Goal: Task Accomplishment & Management: Use online tool/utility

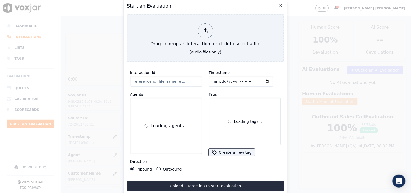
scroll to position [30, 0]
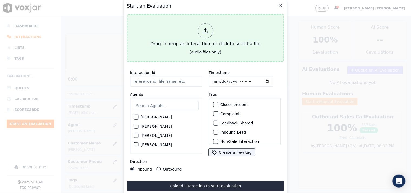
click at [197, 38] on div "Drag 'n' drop an interaction, or click to select a file" at bounding box center [205, 35] width 114 height 28
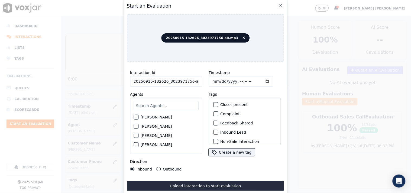
scroll to position [0, 3]
drag, startPoint x: 187, startPoint y: 79, endPoint x: 209, endPoint y: 80, distance: 22.2
click at [209, 80] on div "Interaction Id 20250915-132626_3023971756-all.mp3 Agents [PERSON_NAME] [PERSON_…" at bounding box center [205, 120] width 157 height 108
type input "20250915-132626_3023971756-C1"
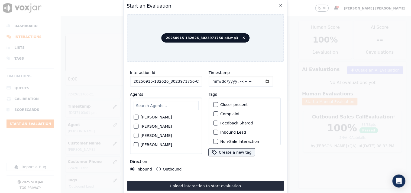
click at [212, 82] on input "Timestamp" at bounding box center [241, 81] width 64 height 11
type input "[DATE]T15:49"
click at [164, 106] on input "text" at bounding box center [166, 105] width 65 height 9
click at [153, 118] on label "[PERSON_NAME]" at bounding box center [156, 117] width 31 height 4
click at [138, 118] on button "[PERSON_NAME]" at bounding box center [136, 117] width 5 height 5
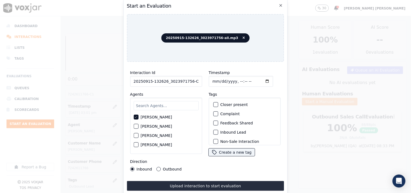
click at [223, 131] on label "Inbound Lead" at bounding box center [233, 132] width 26 height 4
click at [218, 131] on button "Inbound Lead" at bounding box center [215, 132] width 5 height 5
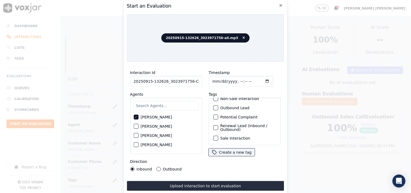
scroll to position [48, 0]
click at [234, 136] on label "Sale Interaction" at bounding box center [235, 138] width 30 height 4
click at [218, 136] on button "Sale Interaction" at bounding box center [215, 138] width 5 height 5
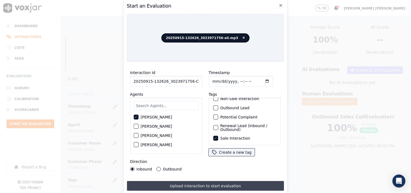
click at [169, 181] on button "Upload interaction to start evaluation" at bounding box center [205, 186] width 157 height 10
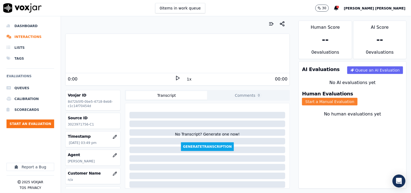
click at [348, 98] on button "Start a Manual Evaluation" at bounding box center [330, 102] width 56 height 8
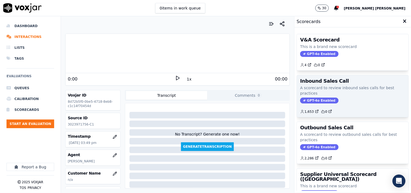
click at [312, 102] on span "GPT-4o Enabled" at bounding box center [319, 101] width 38 height 6
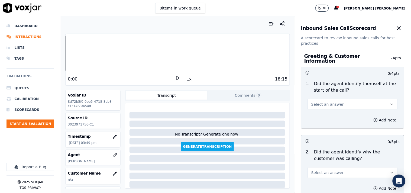
click at [324, 104] on button "Select an answer" at bounding box center [353, 104] width 90 height 11
click at [317, 116] on div "Yes" at bounding box center [343, 113] width 80 height 9
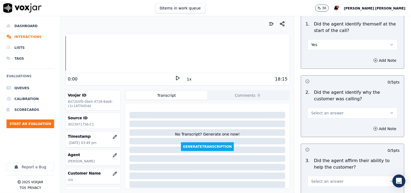
scroll to position [60, 0]
click at [322, 110] on span "Select an answer" at bounding box center [327, 112] width 33 height 5
click at [316, 120] on div "Yes" at bounding box center [343, 122] width 80 height 9
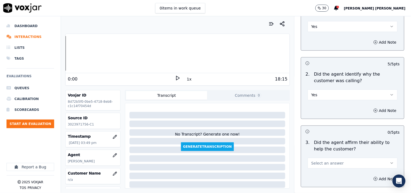
scroll to position [90, 0]
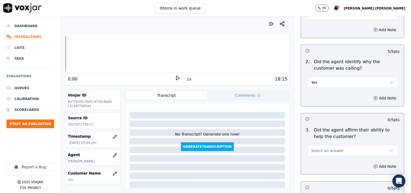
click at [310, 152] on button "Select an answer" at bounding box center [353, 150] width 90 height 11
click at [308, 159] on span at bounding box center [308, 160] width 4 height 4
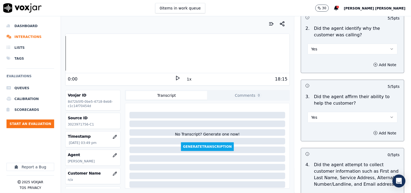
scroll to position [180, 0]
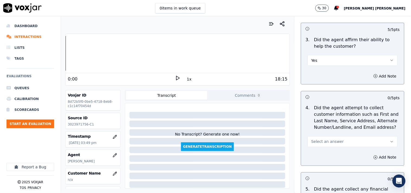
click at [324, 141] on span "Select an answer" at bounding box center [327, 141] width 33 height 5
click at [313, 150] on div "Yes" at bounding box center [343, 151] width 80 height 9
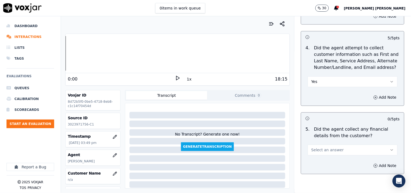
scroll to position [241, 0]
click at [315, 148] on span "Select an answer" at bounding box center [327, 149] width 33 height 5
click at [313, 166] on div "No" at bounding box center [343, 168] width 80 height 9
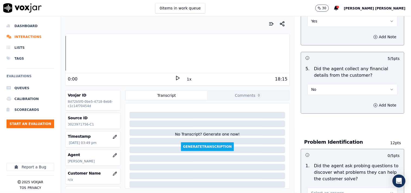
scroll to position [361, 0]
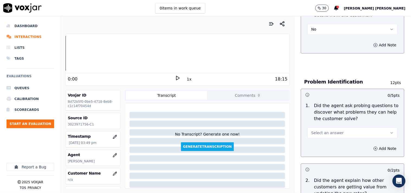
click at [327, 140] on div "Add Note" at bounding box center [352, 148] width 103 height 16
click at [329, 130] on span "Select an answer" at bounding box center [327, 132] width 33 height 5
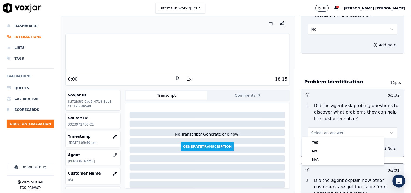
click at [325, 140] on div "Yes" at bounding box center [343, 142] width 80 height 9
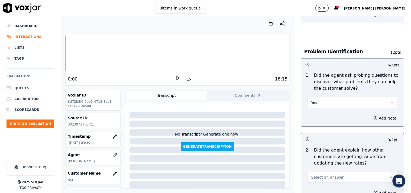
scroll to position [421, 0]
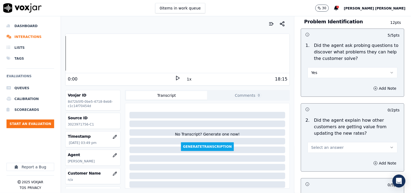
click at [324, 142] on button "Select an answer" at bounding box center [353, 147] width 90 height 11
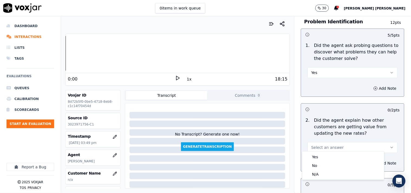
click at [323, 145] on span "Select an answer" at bounding box center [327, 147] width 33 height 5
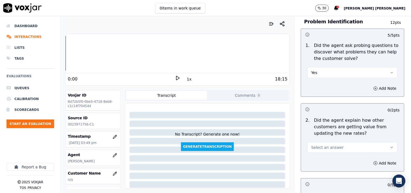
click at [323, 145] on span "Select an answer" at bounding box center [327, 147] width 33 height 5
click at [316, 172] on div "N/A" at bounding box center [343, 174] width 80 height 9
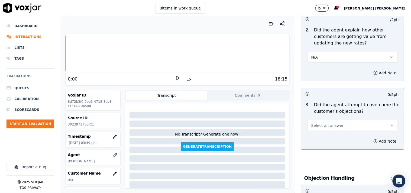
click at [333, 123] on span "Select an answer" at bounding box center [327, 125] width 33 height 5
click at [324, 132] on div "Yes" at bounding box center [343, 135] width 80 height 9
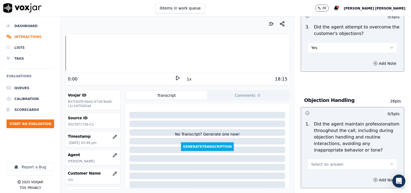
scroll to position [602, 0]
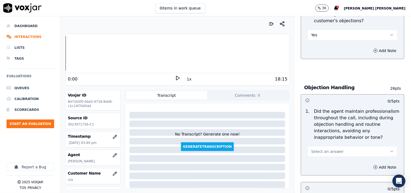
click at [323, 146] on button "Select an answer" at bounding box center [353, 151] width 90 height 11
click at [319, 158] on div "Yes" at bounding box center [343, 161] width 80 height 9
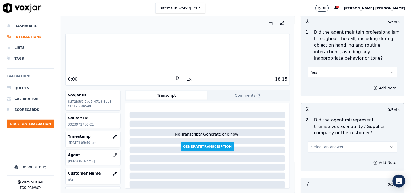
scroll to position [692, 0]
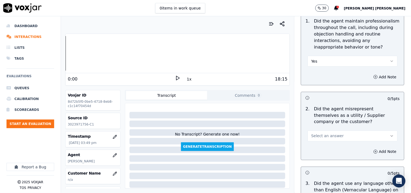
click at [331, 136] on span "Select an answer" at bounding box center [327, 135] width 33 height 5
click at [329, 154] on div "No" at bounding box center [343, 154] width 80 height 9
click at [330, 139] on div "2 . Did the agent misrepresent themselves as a utility / Supplier company or th…" at bounding box center [352, 123] width 103 height 40
click at [331, 136] on button "No" at bounding box center [353, 136] width 90 height 11
click at [326, 144] on div "Yes" at bounding box center [343, 145] width 80 height 9
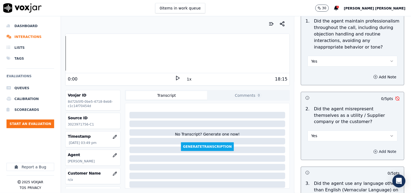
click at [374, 148] on button "Add Note" at bounding box center [385, 152] width 30 height 8
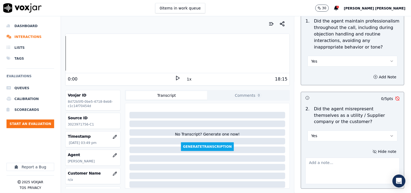
click at [307, 160] on textarea at bounding box center [353, 171] width 94 height 27
paste textarea "@07:14 [PERSON_NAME]-I can able to give you a payment plan or payment arrangeme…"
click at [306, 158] on textarea "@07:14 [PERSON_NAME]-I can able to give you a payment plan or payment arrangeme…" at bounding box center [353, 171] width 94 height 27
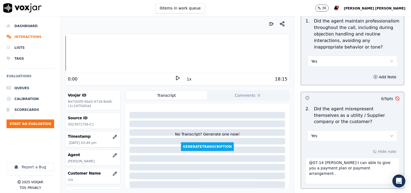
paste textarea "Call id-132626"
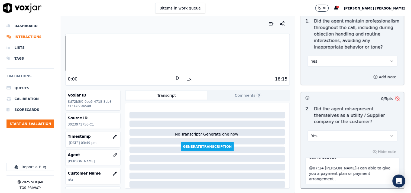
scroll to position [813, 0]
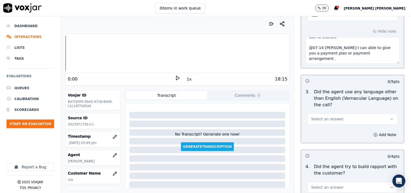
type textarea "Call id-132626 @07:14 [PERSON_NAME]-I can able to give you a payment plan or pa…"
click at [348, 117] on button "Select an answer" at bounding box center [353, 119] width 90 height 11
click at [337, 137] on div "No" at bounding box center [343, 137] width 80 height 9
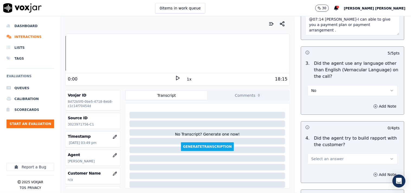
scroll to position [873, 0]
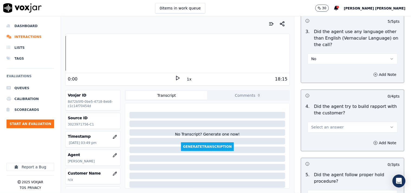
click at [338, 137] on div "Add Note" at bounding box center [352, 143] width 103 height 16
click at [344, 131] on div "4 . Did the agent try to build rapport with the customer? Select an answer" at bounding box center [352, 118] width 103 height 34
click at [345, 127] on button "Select an answer" at bounding box center [353, 127] width 90 height 11
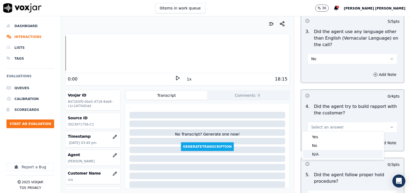
click at [329, 155] on div "N/A" at bounding box center [343, 154] width 80 height 9
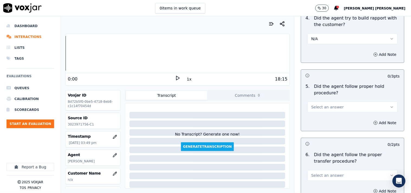
scroll to position [963, 0]
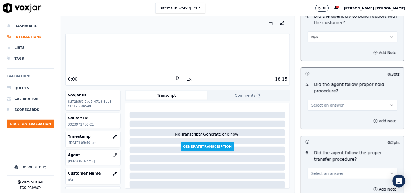
click at [341, 101] on button "Select an answer" at bounding box center [353, 105] width 90 height 11
click at [335, 112] on div "Yes" at bounding box center [343, 115] width 80 height 9
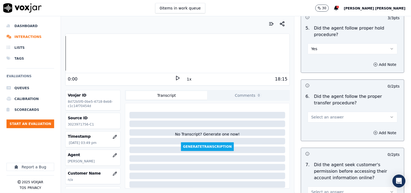
scroll to position [1023, 0]
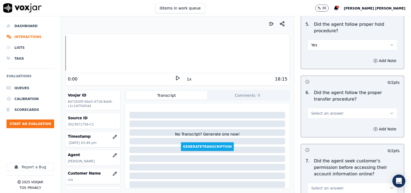
click at [335, 113] on button "Select an answer" at bounding box center [353, 113] width 90 height 11
click at [329, 121] on div "Yes" at bounding box center [343, 123] width 80 height 9
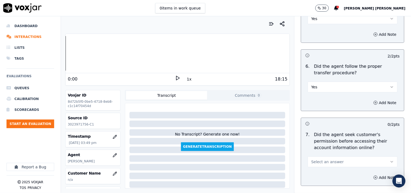
scroll to position [1084, 0]
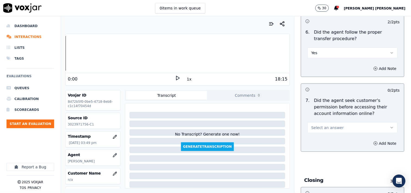
click at [329, 125] on span "Select an answer" at bounding box center [327, 127] width 33 height 5
click at [326, 137] on div "Yes" at bounding box center [343, 137] width 80 height 9
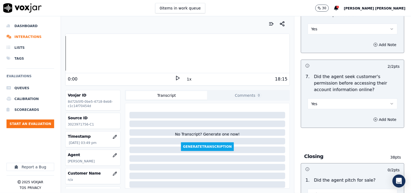
scroll to position [1144, 0]
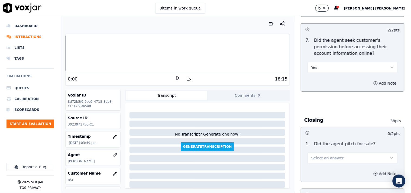
click at [323, 159] on button "Select an answer" at bounding box center [353, 158] width 90 height 11
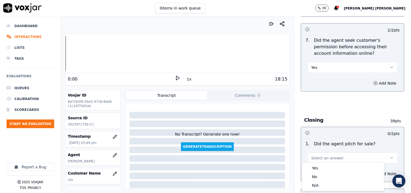
click at [320, 161] on div "1 . Did the agent pitch for sale? Select an answer" at bounding box center [352, 151] width 103 height 27
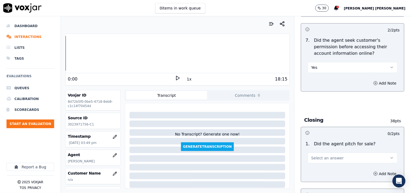
click at [320, 157] on span "Select an answer" at bounding box center [327, 157] width 33 height 5
click at [318, 170] on div "Yes" at bounding box center [343, 168] width 80 height 9
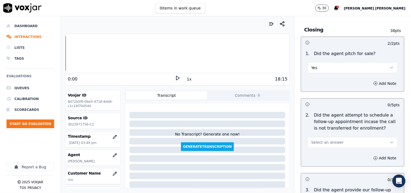
click at [325, 145] on button "Select an answer" at bounding box center [353, 142] width 90 height 11
click at [324, 164] on div "No" at bounding box center [343, 161] width 80 height 9
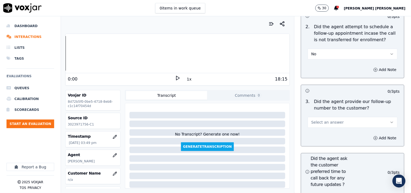
scroll to position [1324, 0]
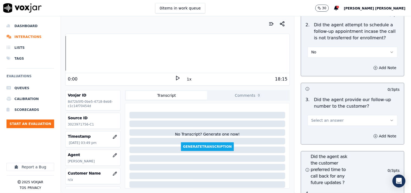
click at [351, 54] on button "No" at bounding box center [353, 52] width 90 height 11
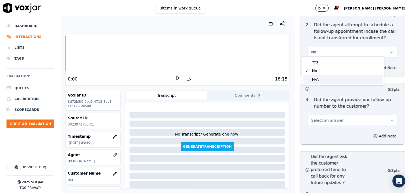
click at [340, 77] on div "N/A" at bounding box center [343, 79] width 80 height 9
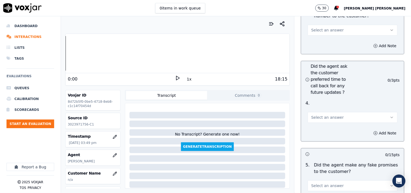
scroll to position [1385, 0]
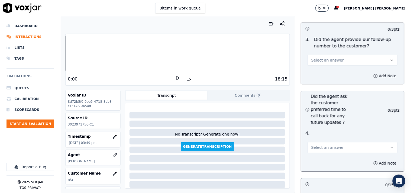
click at [347, 58] on button "Select an answer" at bounding box center [353, 60] width 90 height 11
click at [342, 69] on div "Yes" at bounding box center [343, 70] width 80 height 9
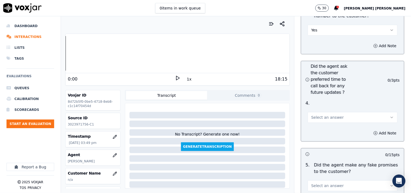
click at [326, 117] on span "Select an answer" at bounding box center [327, 117] width 33 height 5
click at [324, 135] on div "No" at bounding box center [343, 136] width 80 height 9
click at [326, 114] on button "No" at bounding box center [353, 117] width 90 height 11
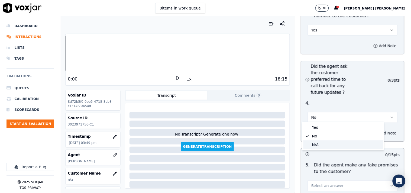
click at [321, 145] on div "N/A" at bounding box center [343, 144] width 80 height 9
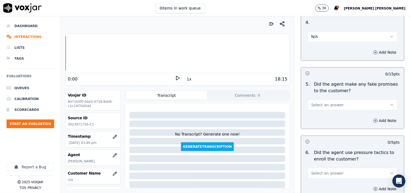
scroll to position [1505, 0]
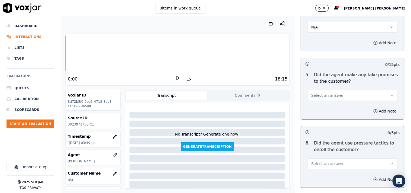
click at [332, 94] on span "Select an answer" at bounding box center [327, 95] width 33 height 5
click at [325, 112] on div "No" at bounding box center [343, 114] width 80 height 9
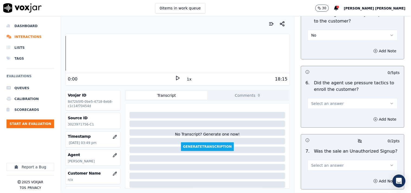
click at [328, 101] on span "Select an answer" at bounding box center [327, 103] width 33 height 5
click at [323, 119] on div "No" at bounding box center [343, 122] width 80 height 9
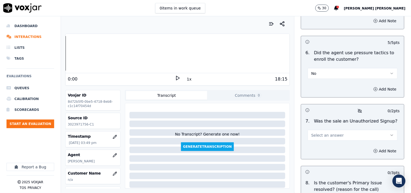
click at [321, 132] on span "Select an answer" at bounding box center [327, 134] width 33 height 5
click at [316, 153] on div "No" at bounding box center [343, 154] width 80 height 9
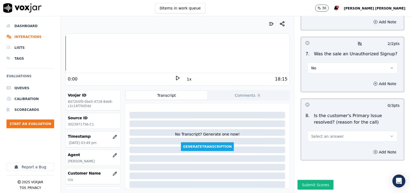
scroll to position [1674, 0]
click at [323, 134] on span "Select an answer" at bounding box center [327, 136] width 33 height 5
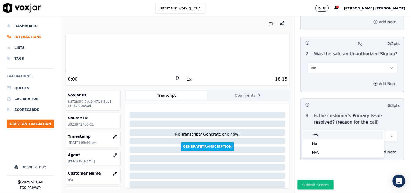
click at [322, 133] on div "Yes" at bounding box center [343, 135] width 80 height 9
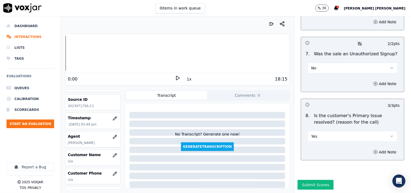
scroll to position [60, 0]
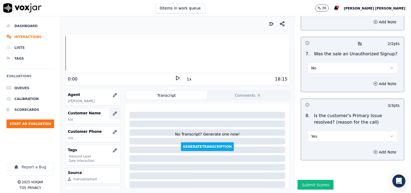
click at [110, 116] on button "button" at bounding box center [114, 113] width 11 height 11
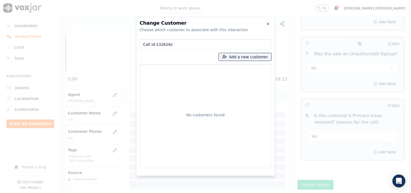
type input "Call id-132626"
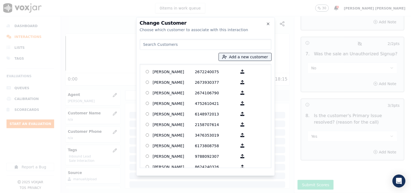
paste input "[PERSON_NAME]"
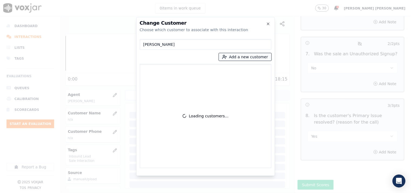
type input "[PERSON_NAME]"
click at [225, 56] on circle "button" at bounding box center [224, 56] width 2 height 2
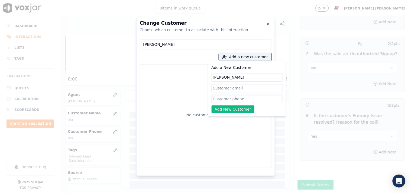
paste input "3023971756"
type input "[PERSON_NAME]"
click at [247, 93] on div "Add a New Customer [PERSON_NAME] Add New Customer" at bounding box center [247, 88] width 71 height 49
click at [242, 102] on input "Add a New Customer" at bounding box center [247, 99] width 71 height 9
paste input "3023971756"
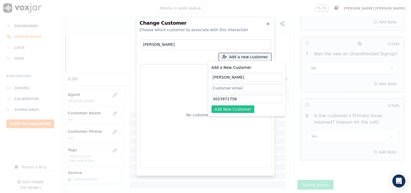
type input "3023971756"
click at [230, 110] on button "Add New Customer" at bounding box center [233, 109] width 43 height 8
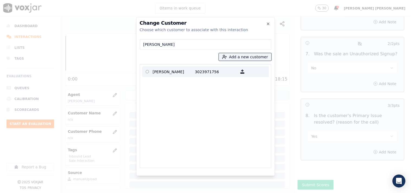
click at [205, 69] on p "3023971756" at bounding box center [216, 71] width 42 height 8
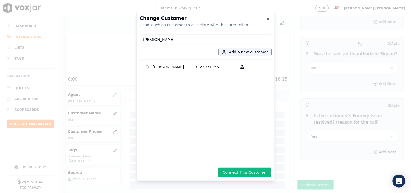
click at [245, 166] on div "Change Customer Choose which customer to associate with this interaction [PERSO…" at bounding box center [205, 96] width 139 height 169
click at [245, 172] on button "Connect This Customer" at bounding box center [244, 172] width 53 height 10
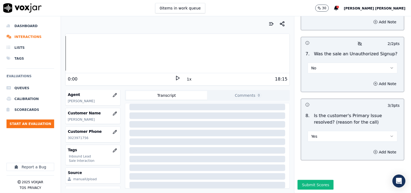
scroll to position [91, 0]
click at [323, 180] on button "Submit Scores" at bounding box center [316, 185] width 36 height 10
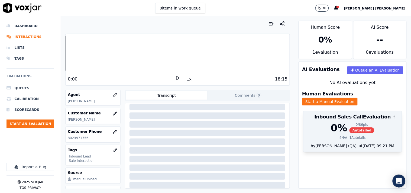
click at [350, 135] on div "1 Autofails" at bounding box center [357, 137] width 16 height 4
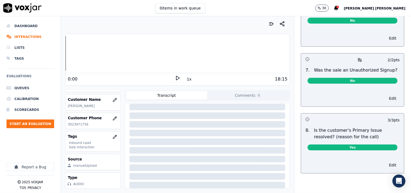
scroll to position [88, 0]
